Goal: Check status

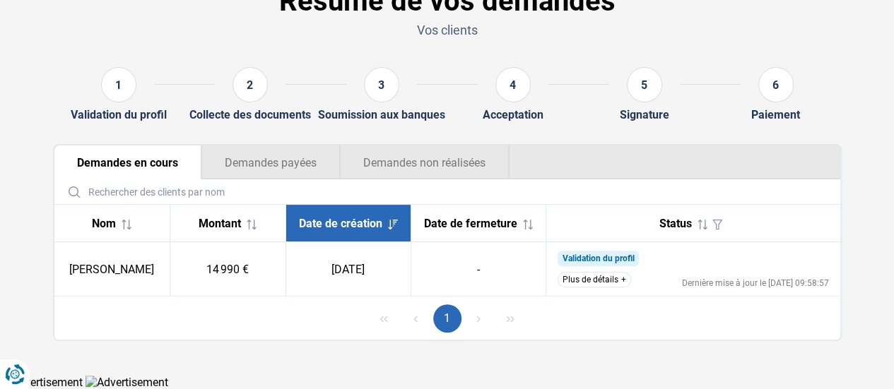
scroll to position [96, 0]
click at [619, 276] on button "Plus de détails" at bounding box center [593, 280] width 73 height 16
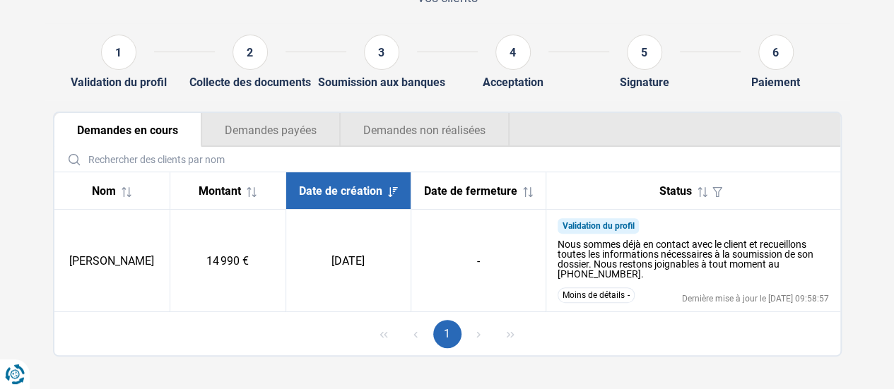
scroll to position [144, 0]
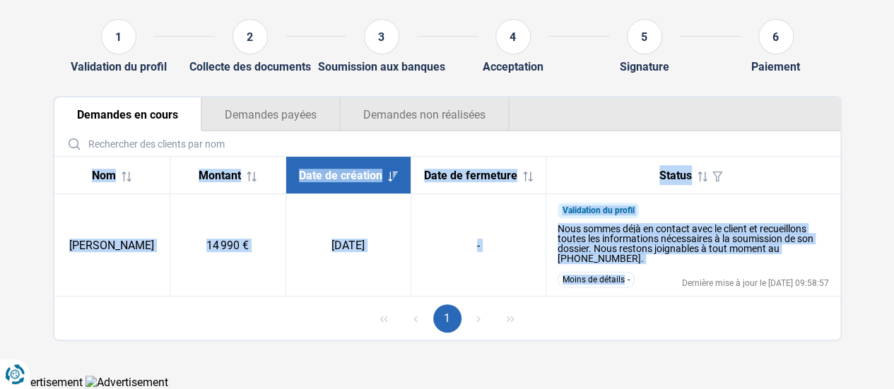
drag, startPoint x: 839, startPoint y: 278, endPoint x: 644, endPoint y: 293, distance: 195.6
click at [644, 293] on div "Demandes en cours Demandes payées Demandes non réalisées Nom Montant Date de cr…" at bounding box center [447, 218] width 788 height 245
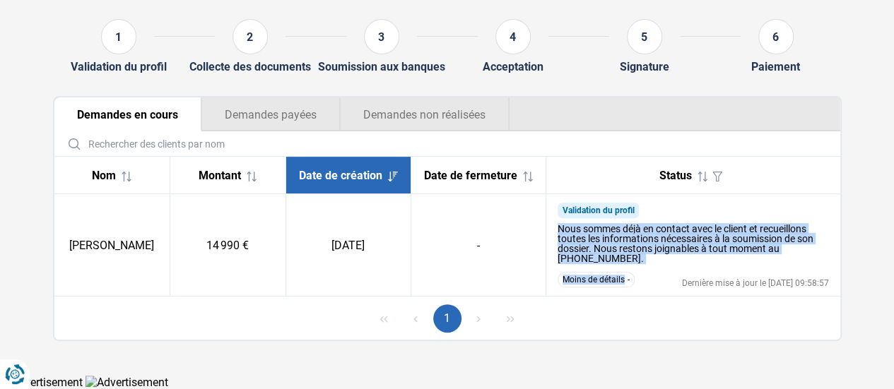
drag, startPoint x: 557, startPoint y: 227, endPoint x: 638, endPoint y: 286, distance: 99.6
click at [638, 286] on td "Validation du profil Nous sommes déjà en contact avec le client et recueillons …" at bounding box center [693, 245] width 294 height 102
click at [644, 297] on td "Validation du profil Nous sommes déjà en contact avec le client et recueillons …" at bounding box center [693, 245] width 294 height 102
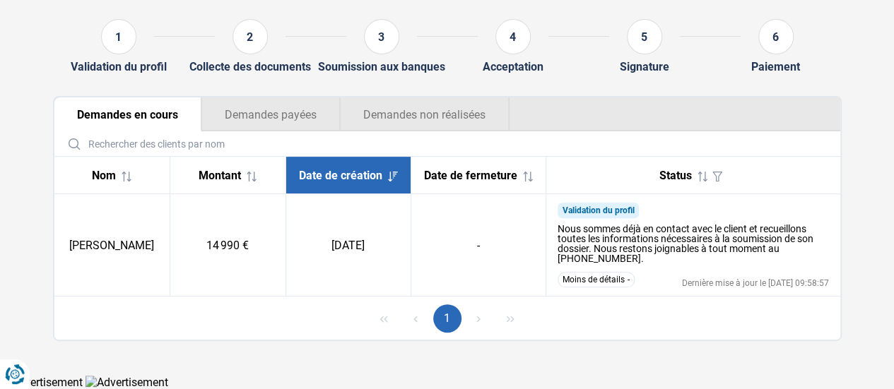
click at [653, 324] on div "1" at bounding box center [446, 318] width 785 height 43
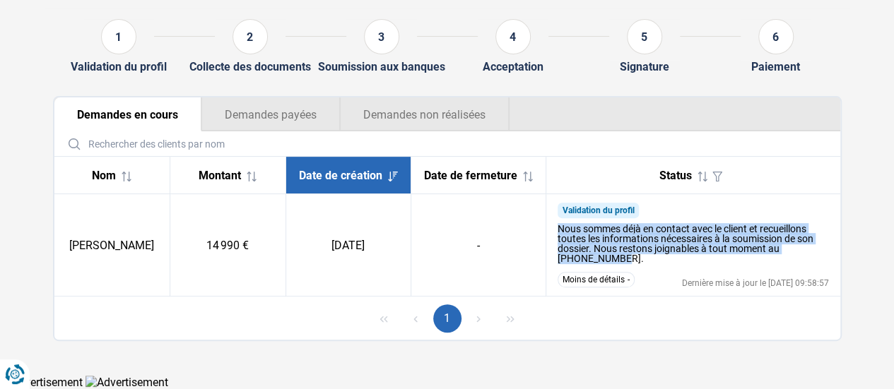
drag, startPoint x: 552, startPoint y: 224, endPoint x: 648, endPoint y: 258, distance: 101.9
click at [660, 263] on td "Validation du profil Nous sommes déjà en contact avec le client et recueillons …" at bounding box center [693, 245] width 294 height 102
